Goal: Go to known website: Access a specific website the user already knows

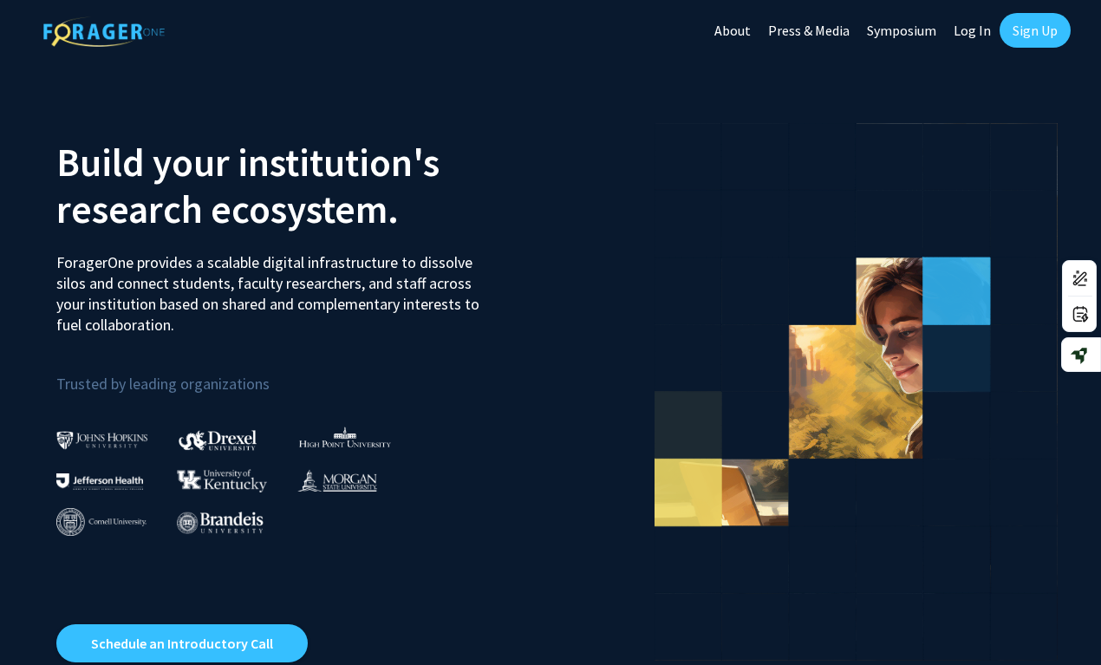
click at [976, 32] on link "Log In" at bounding box center [972, 30] width 55 height 61
select select
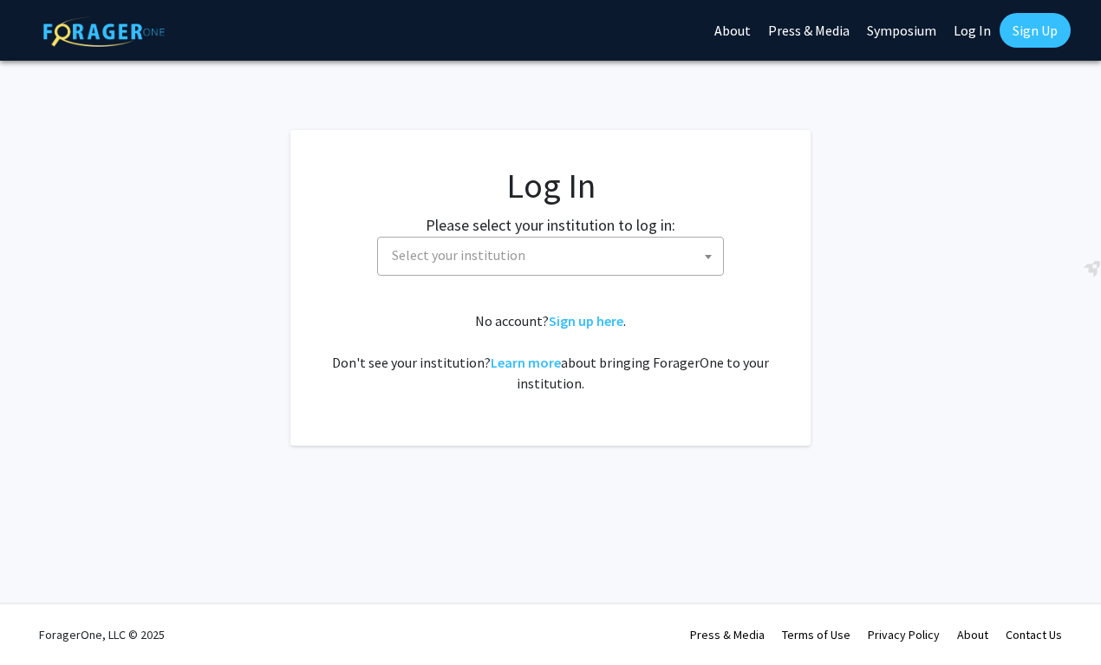
click at [588, 253] on span "Select your institution" at bounding box center [554, 256] width 338 height 36
type input "cornell"
click at [689, 201] on h1 "Log In" at bounding box center [550, 186] width 451 height 42
click at [602, 250] on span "Select your institution" at bounding box center [554, 256] width 338 height 36
click at [713, 152] on fg-card "Log In Please select your institution to log in: Baylor University Brandeis Uni…" at bounding box center [550, 288] width 520 height 316
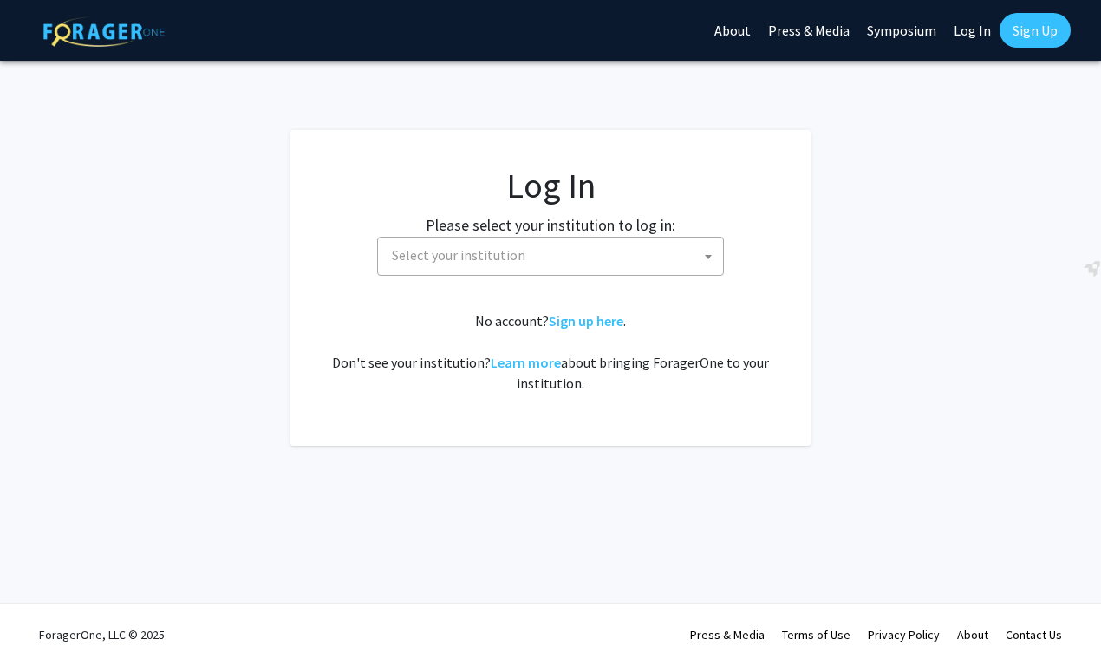
click at [617, 247] on span "Select your institution" at bounding box center [554, 256] width 338 height 36
type input "cornell"
click at [819, 321] on fg-login "Log In Please select your institution to log in: Baylor University Brandeis Uni…" at bounding box center [550, 288] width 1101 height 316
